Goal: Task Accomplishment & Management: Manage account settings

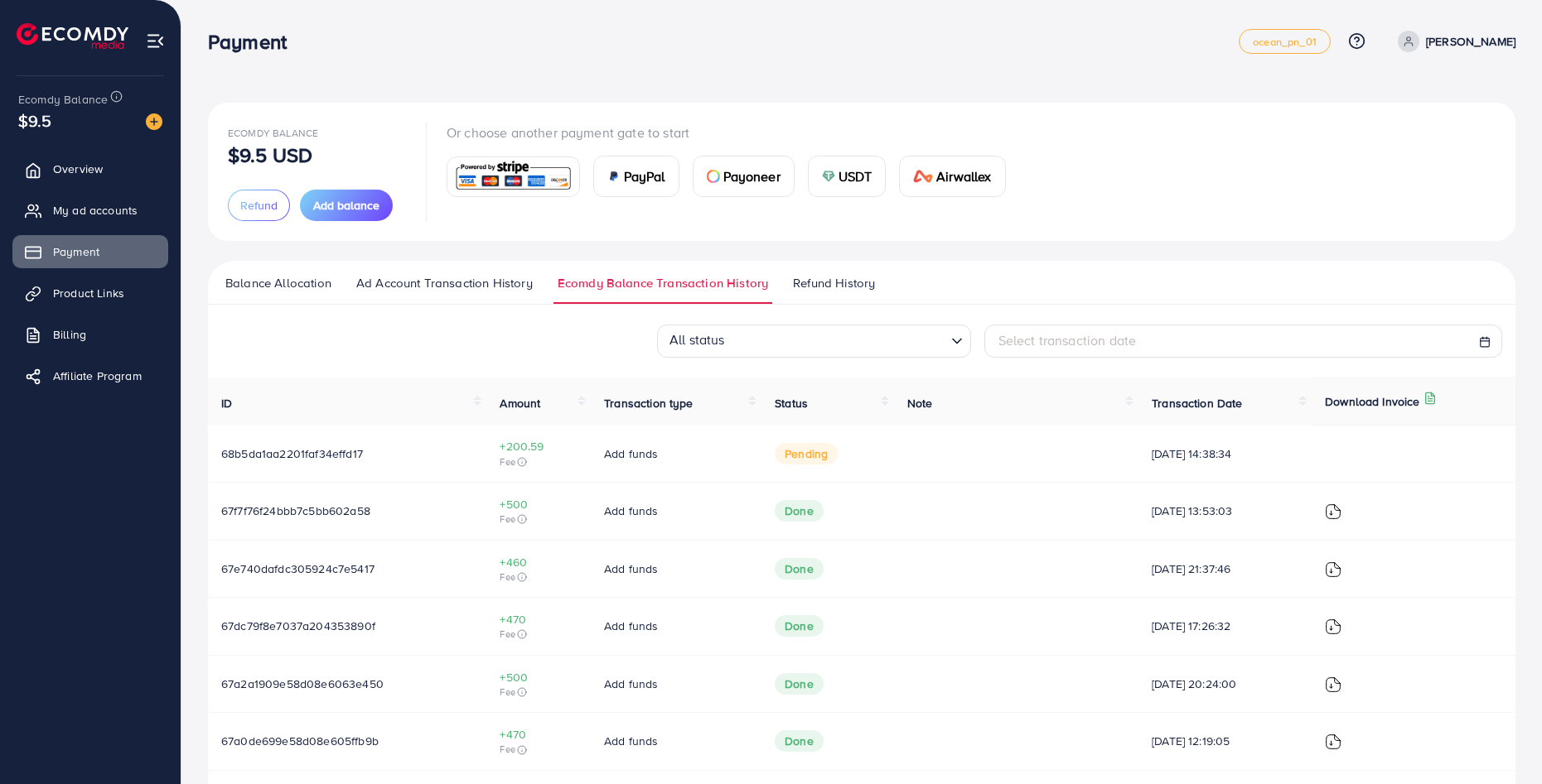
click at [663, 453] on td "Add funds" at bounding box center [676, 452] width 171 height 57
drag, startPoint x: 663, startPoint y: 453, endPoint x: 643, endPoint y: 454, distance: 20.0
click at [663, 453] on td "Add funds" at bounding box center [676, 452] width 171 height 57
click at [605, 451] on span "Add funds" at bounding box center [630, 453] width 54 height 17
drag, startPoint x: 600, startPoint y: 451, endPoint x: 588, endPoint y: 453, distance: 12.2
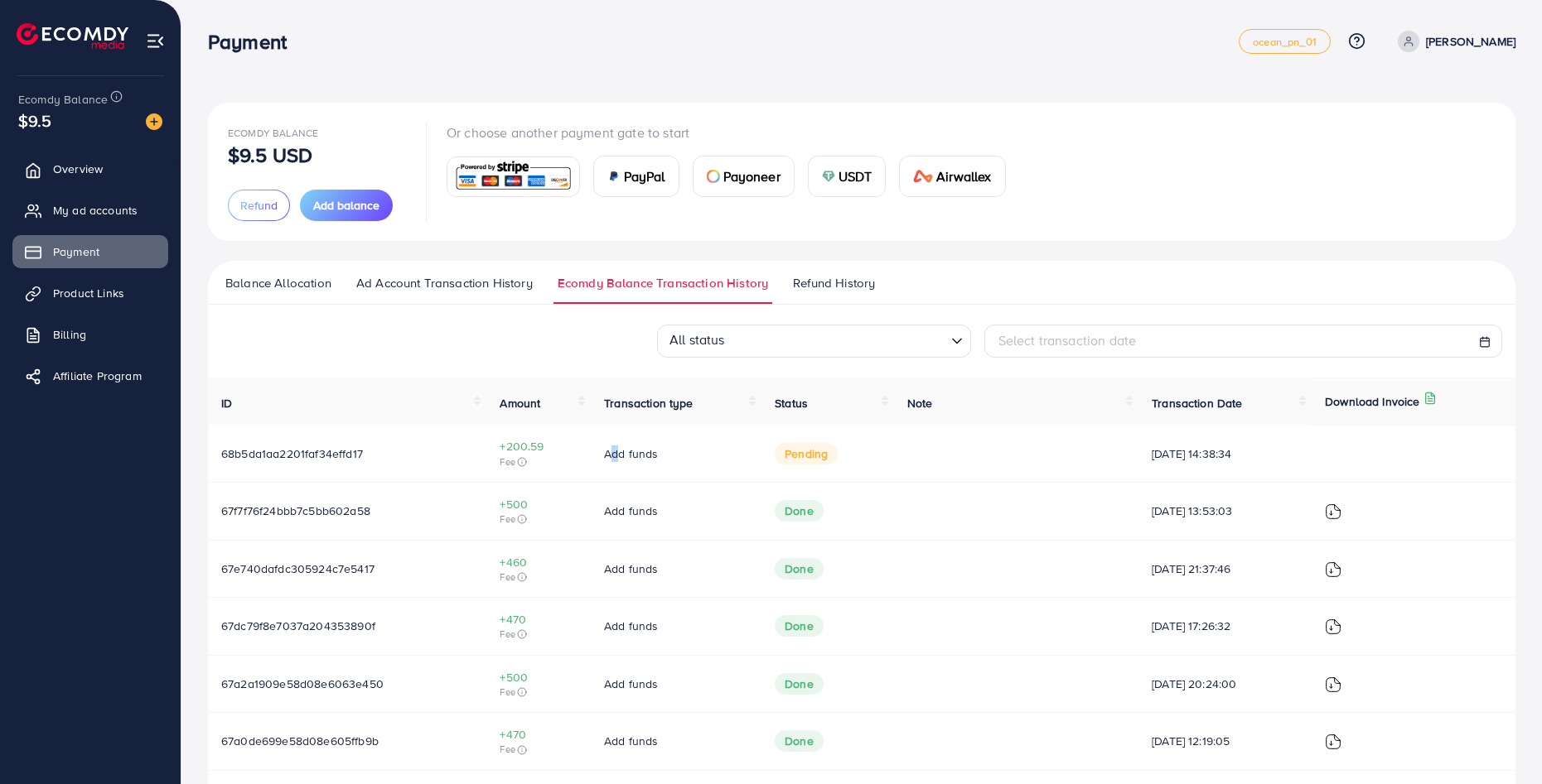
click at [591, 453] on td "Add funds" at bounding box center [676, 452] width 171 height 57
click at [543, 455] on span "Fee" at bounding box center [538, 461] width 78 height 13
click at [526, 457] on span "Fee" at bounding box center [538, 461] width 78 height 13
click at [539, 463] on span "Fee" at bounding box center [538, 461] width 78 height 13
click at [517, 464] on icon at bounding box center [522, 462] width 10 height 10
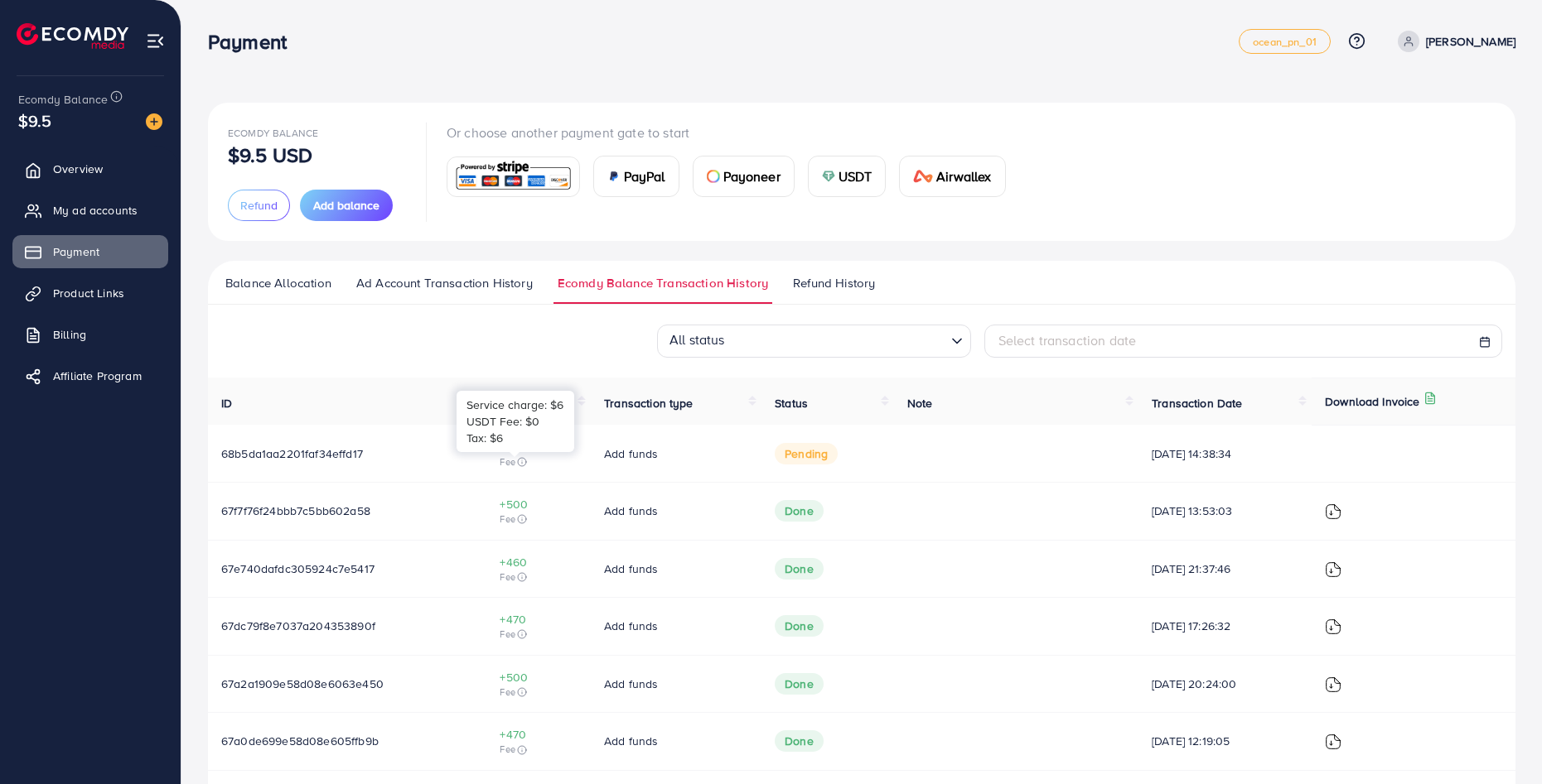
click at [518, 464] on circle at bounding box center [522, 462] width 8 height 8
drag, startPoint x: 400, startPoint y: 447, endPoint x: 383, endPoint y: 447, distance: 17.0
click at [398, 447] on td "68b5da1aa2201faf34effd17" at bounding box center [347, 452] width 278 height 57
drag, startPoint x: 383, startPoint y: 447, endPoint x: 371, endPoint y: 447, distance: 12.0
click at [371, 447] on td "68b5da1aa2201faf34effd17" at bounding box center [347, 452] width 278 height 57
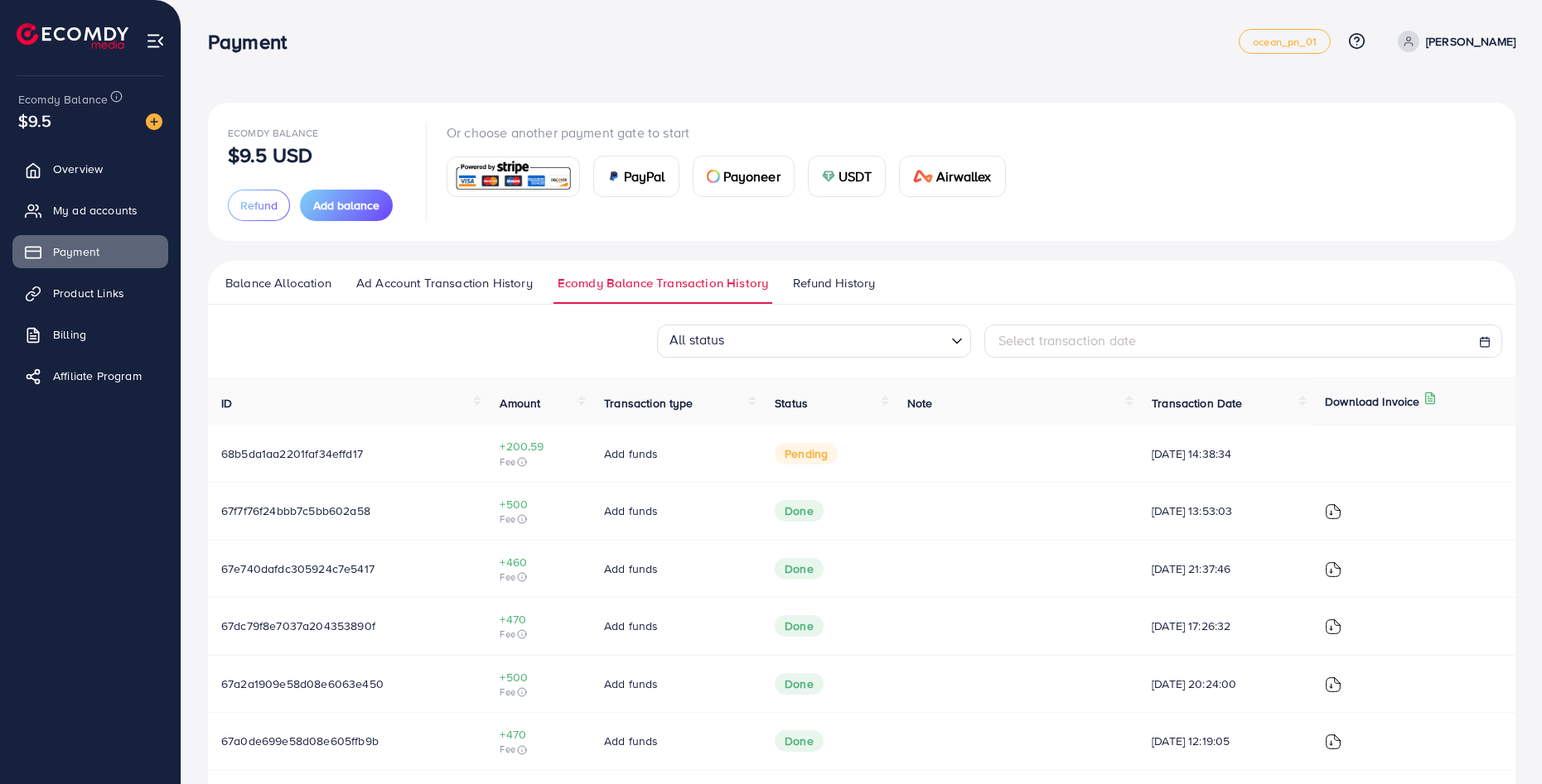
click at [310, 452] on span "68b5da1aa2201faf34effd17" at bounding box center [291, 453] width 141 height 17
click at [302, 453] on span "68b5da1aa2201faf34effd17" at bounding box center [291, 453] width 141 height 17
